Goal: Information Seeking & Learning: Learn about a topic

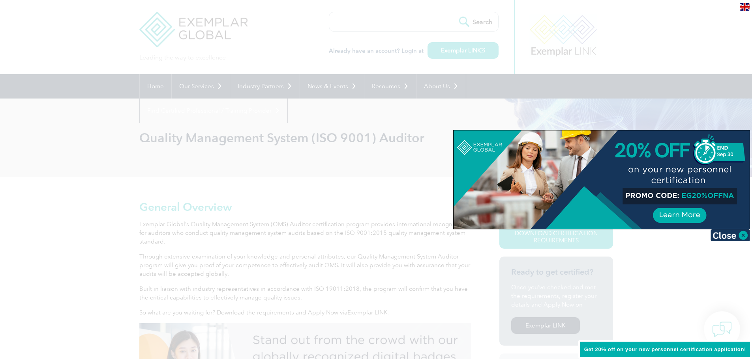
click at [724, 236] on img at bounding box center [729, 236] width 39 height 12
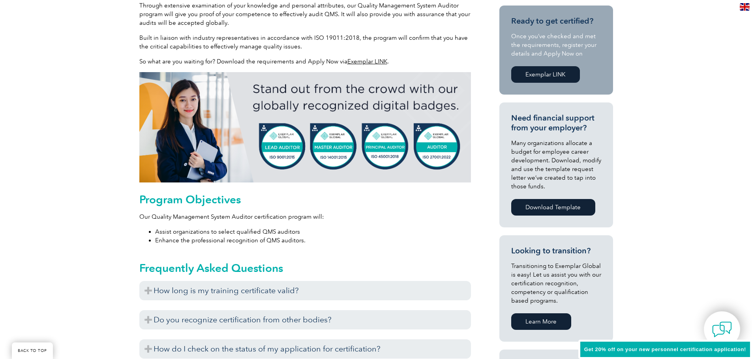
scroll to position [276, 0]
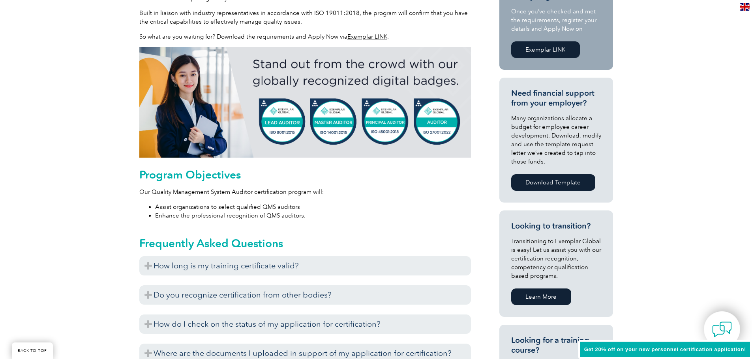
click at [151, 260] on h3 "How long is my training certificate valid?" at bounding box center [304, 265] width 331 height 19
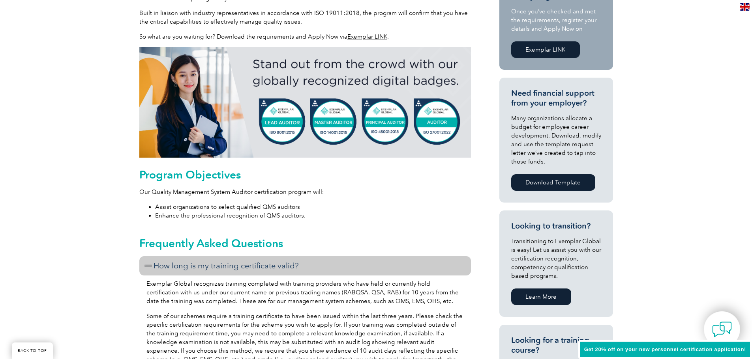
click at [149, 260] on h3 "How long is my training certificate valid?" at bounding box center [304, 265] width 331 height 19
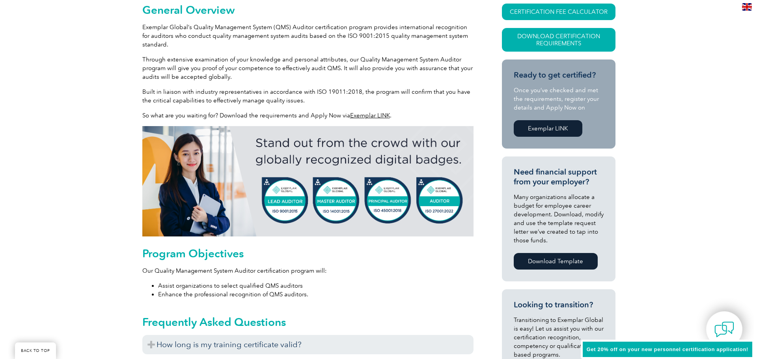
scroll to position [39, 0]
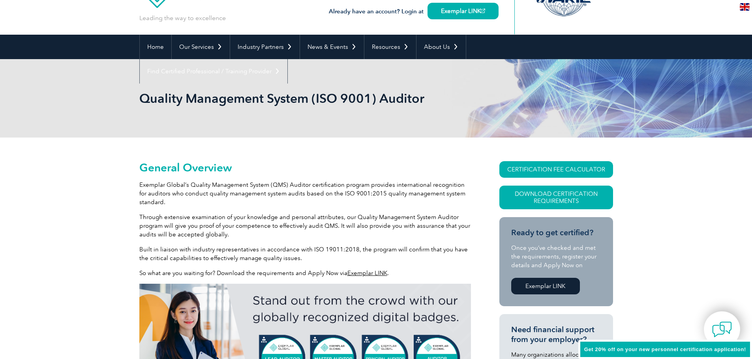
click at [563, 164] on link "CERTIFICATION FEE CALCULATOR" at bounding box center [556, 169] width 114 height 17
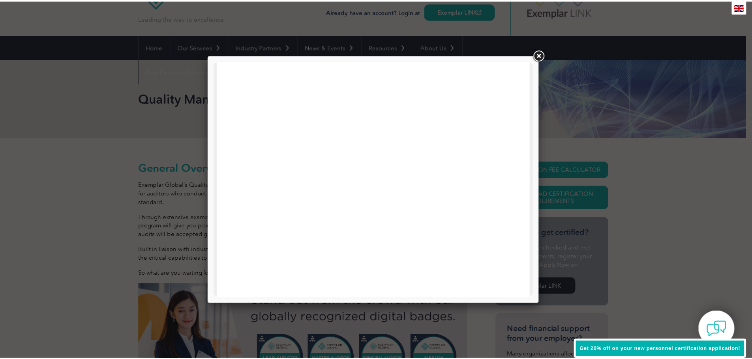
scroll to position [376, 0]
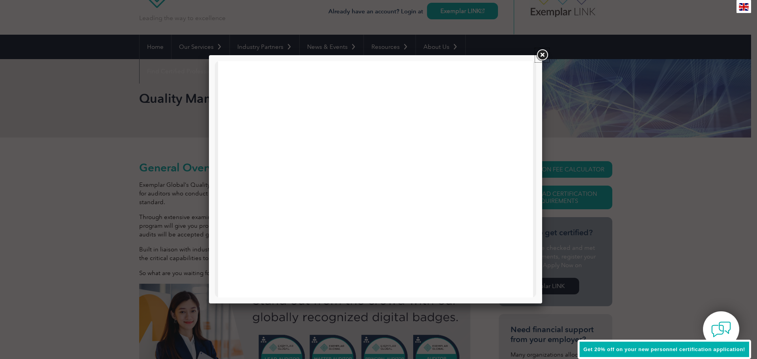
click at [538, 59] on link at bounding box center [542, 55] width 14 height 14
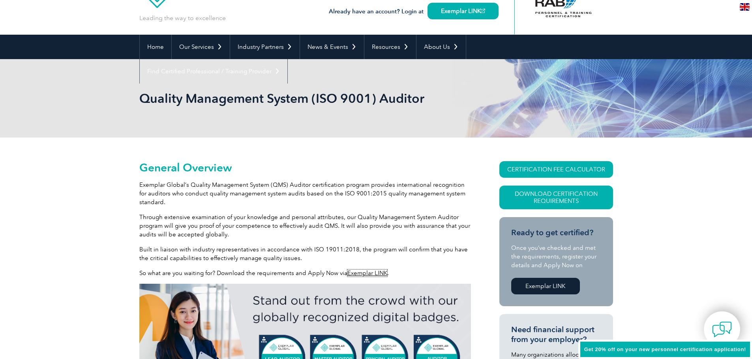
click at [375, 271] on link "Exemplar LINK" at bounding box center [367, 273] width 40 height 7
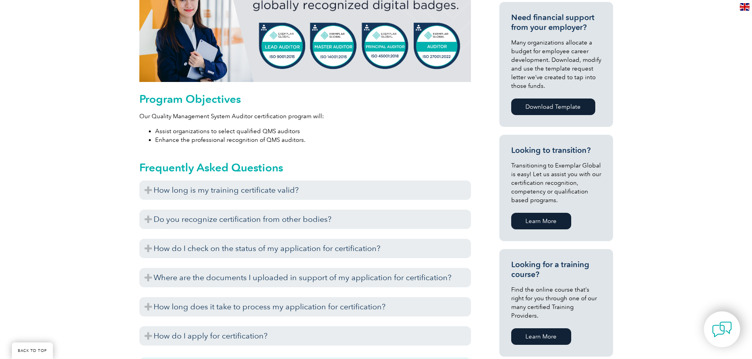
scroll to position [355, 0]
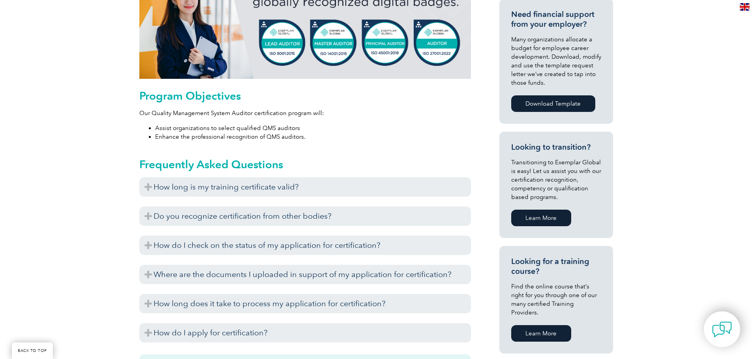
click at [412, 249] on h3 "How do I check on the status of my application for certification?" at bounding box center [304, 245] width 331 height 19
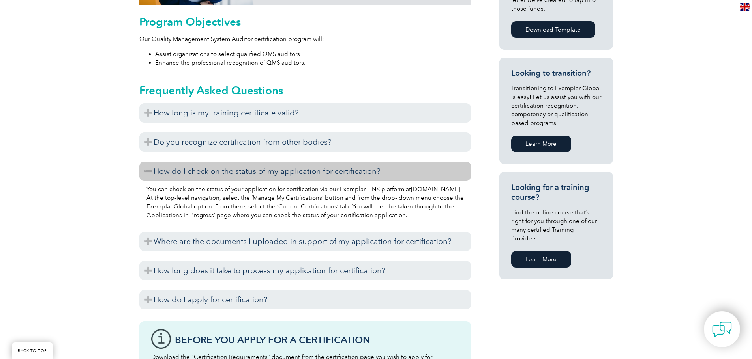
scroll to position [434, 0]
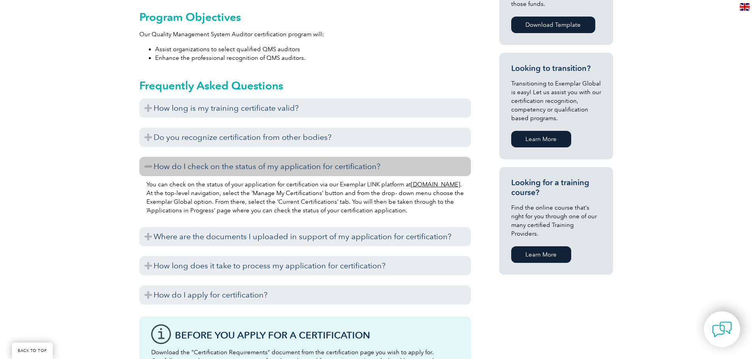
click at [363, 295] on h3 "How do I apply for certification?" at bounding box center [304, 295] width 331 height 19
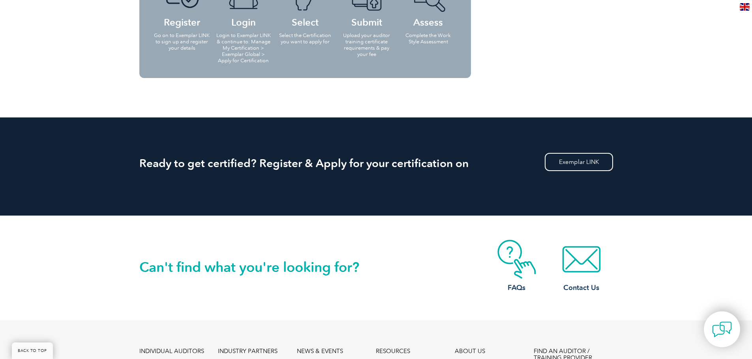
scroll to position [1420, 0]
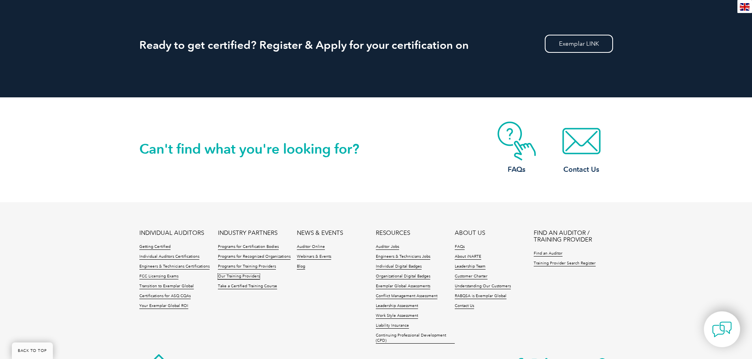
click at [255, 276] on link "Our Training Providers" at bounding box center [239, 277] width 42 height 6
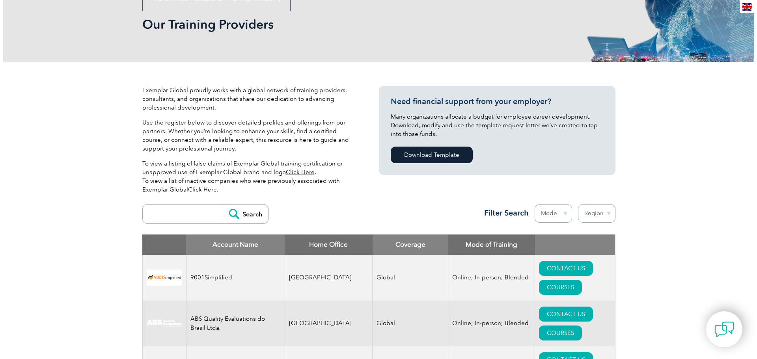
scroll to position [118, 0]
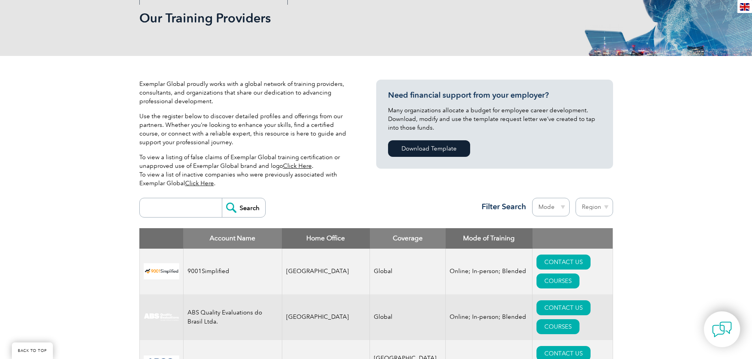
click at [568, 274] on link "COURSES" at bounding box center [557, 281] width 43 height 15
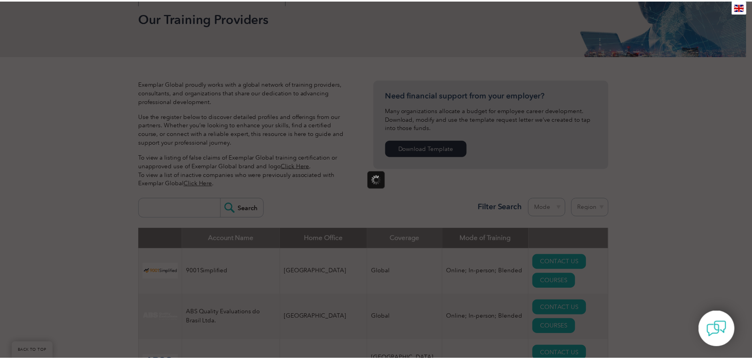
scroll to position [0, 0]
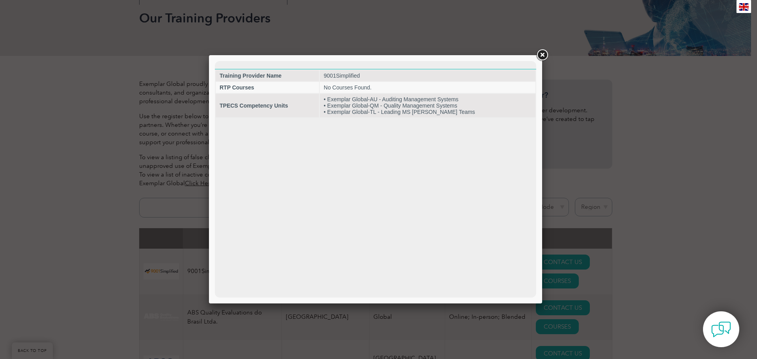
click at [352, 106] on td "• Exemplar Global-AU - Auditing Management Systems • Exemplar Global-QM - Quali…" at bounding box center [428, 106] width 216 height 24
click at [233, 107] on strong "TPECS Competency Units" at bounding box center [254, 106] width 68 height 6
click at [502, 80] on td "9001Simplified" at bounding box center [428, 75] width 216 height 11
click at [545, 56] on link at bounding box center [542, 55] width 14 height 14
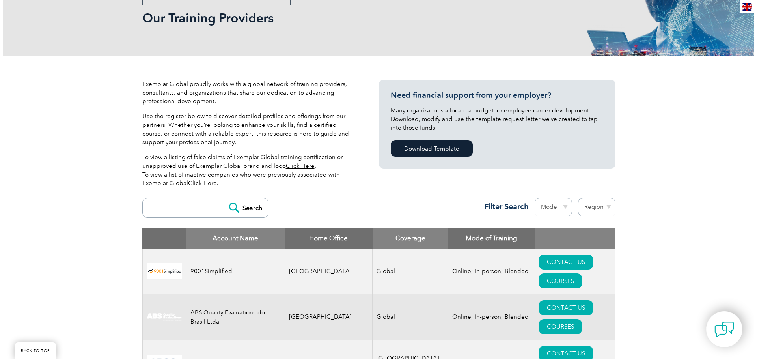
scroll to position [197, 0]
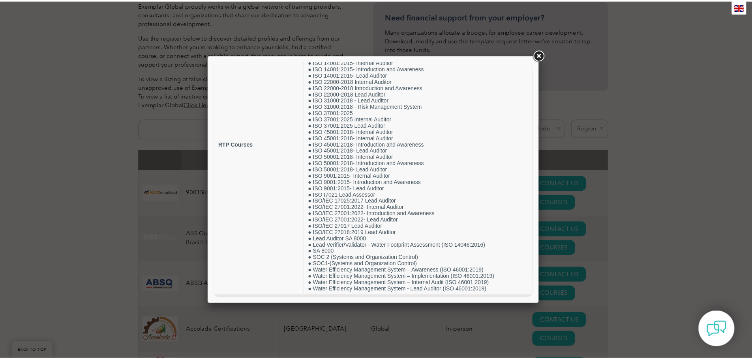
scroll to position [98, 0]
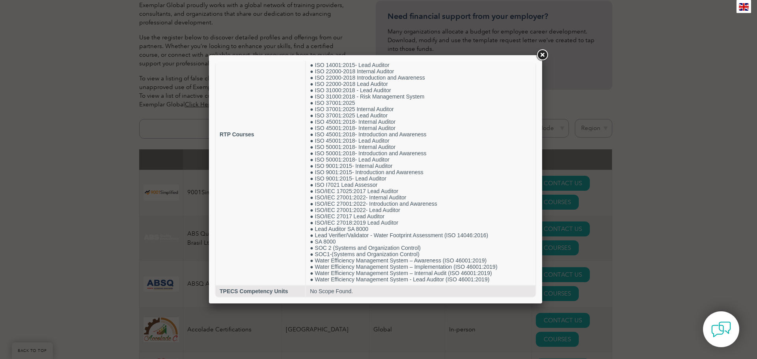
drag, startPoint x: 24, startPoint y: 251, endPoint x: 45, endPoint y: 254, distance: 21.1
click at [26, 251] on div at bounding box center [378, 179] width 757 height 359
